Goal: Transaction & Acquisition: Register for event/course

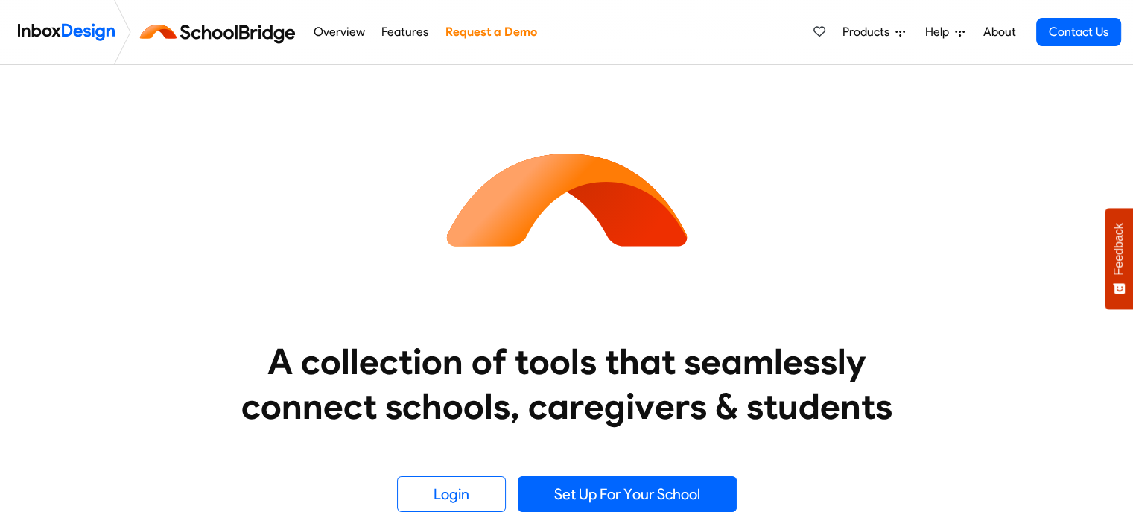
click at [831, 444] on div "A collection of tools that seamlessly connect schools, caregivers & students Lo…" at bounding box center [567, 288] width 954 height 447
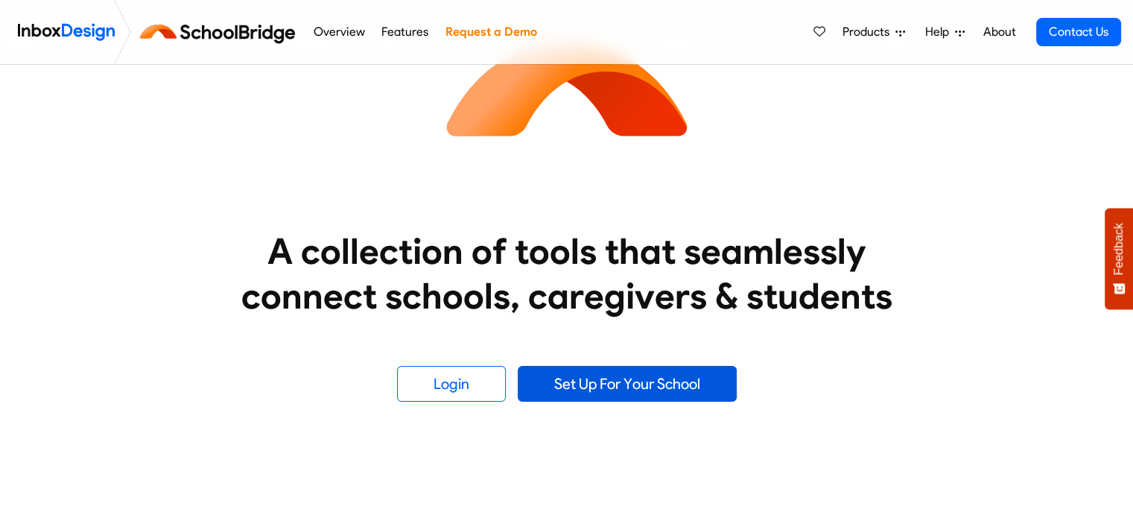
scroll to position [130, 0]
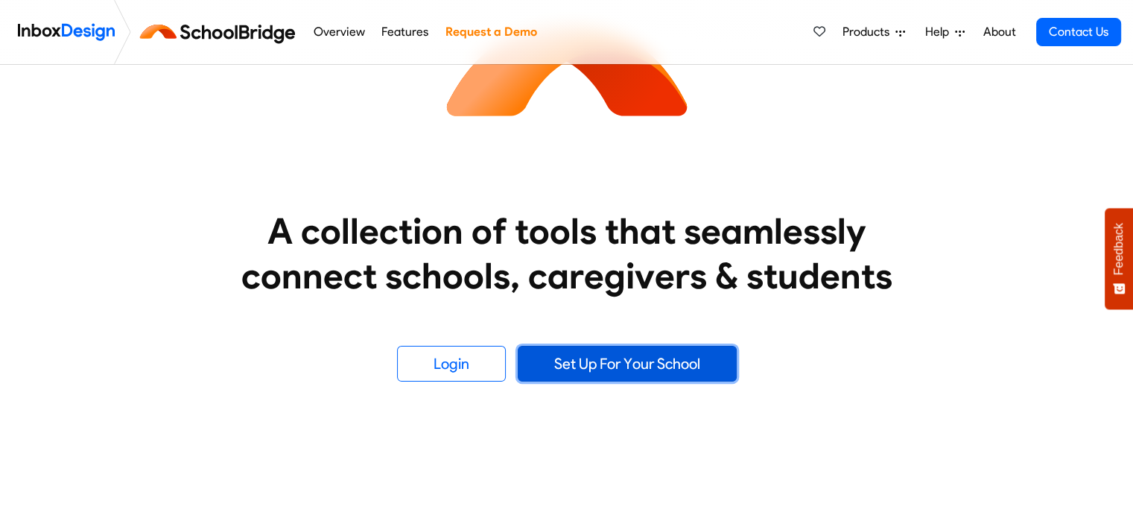
click at [604, 363] on link "Set Up For Your School" at bounding box center [627, 364] width 219 height 36
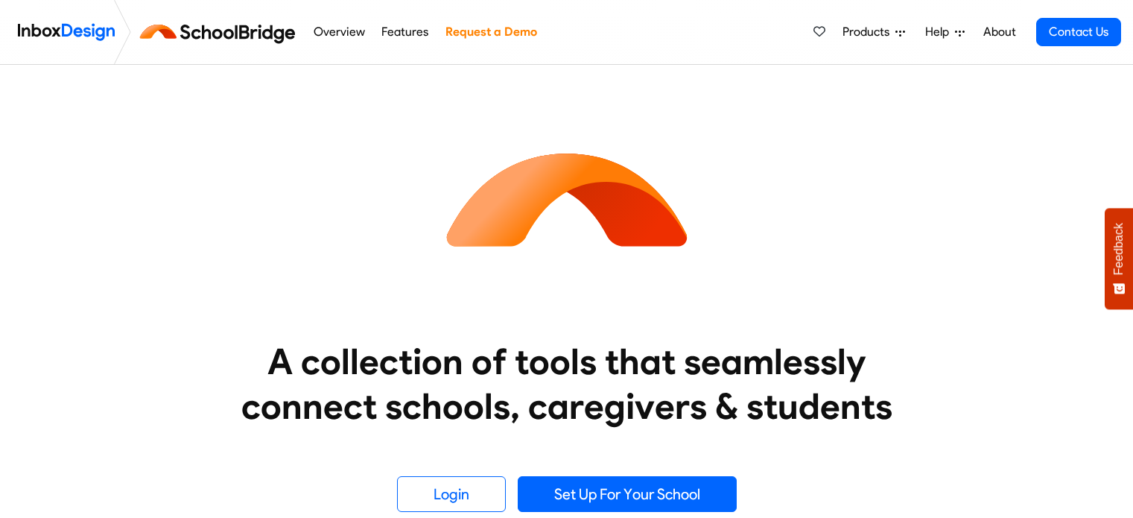
scroll to position [130, 0]
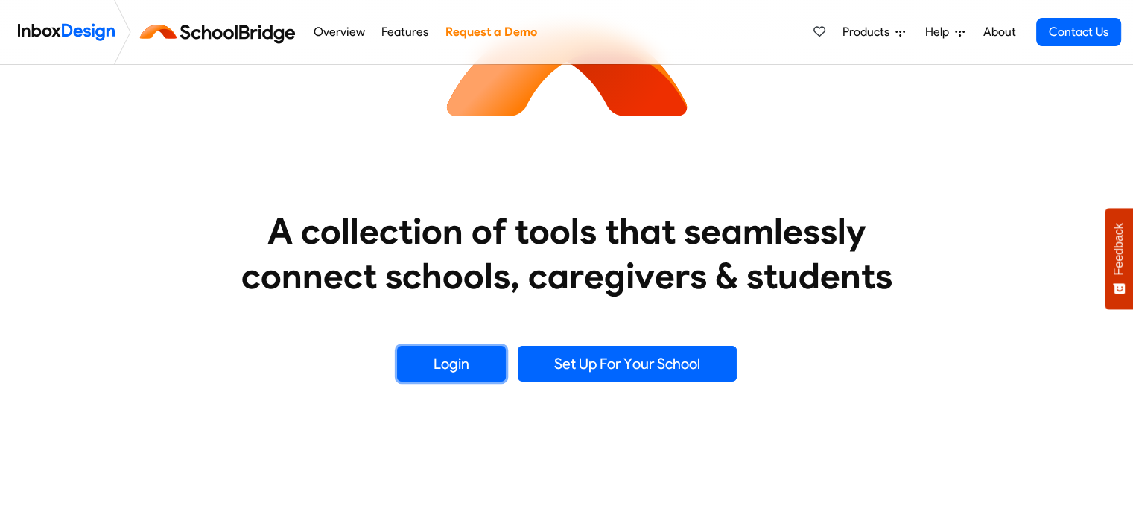
click at [460, 369] on link "Login" at bounding box center [451, 364] width 109 height 36
click at [435, 361] on link "Login" at bounding box center [451, 364] width 109 height 36
